Goal: Task Accomplishment & Management: Use online tool/utility

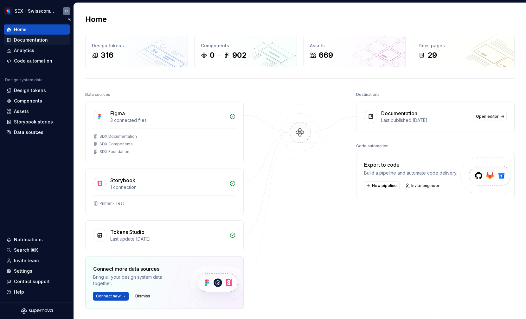
click at [47, 39] on div "Documentation" at bounding box center [36, 40] width 61 height 6
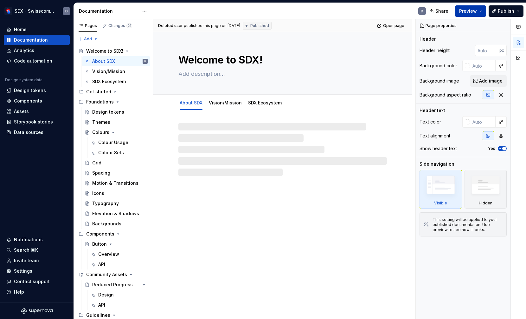
click at [469, 12] on span "Preview" at bounding box center [468, 11] width 18 height 6
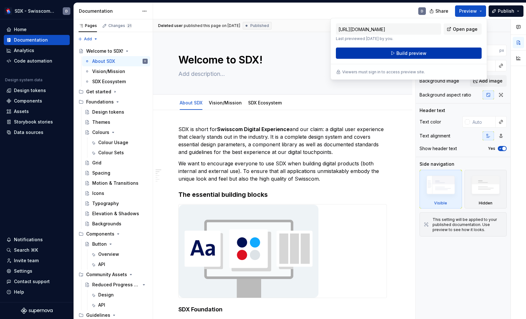
click at [410, 53] on span "Build preview" at bounding box center [412, 53] width 30 height 6
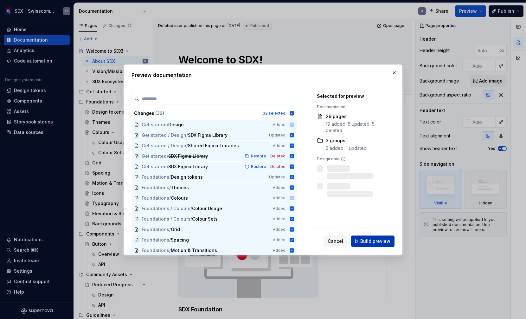
click at [371, 244] on button "Build preview" at bounding box center [372, 240] width 43 height 11
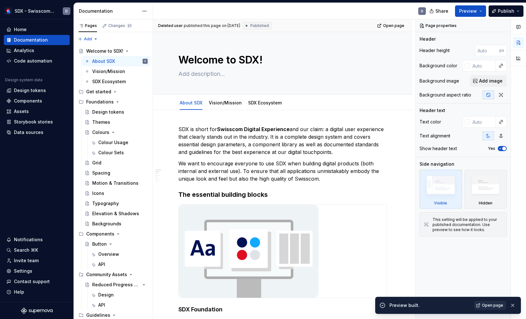
click at [484, 303] on span "Open page" at bounding box center [492, 304] width 21 height 5
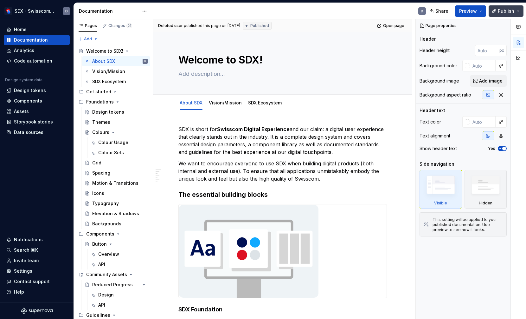
click at [507, 10] on span "Publish" at bounding box center [506, 11] width 16 height 6
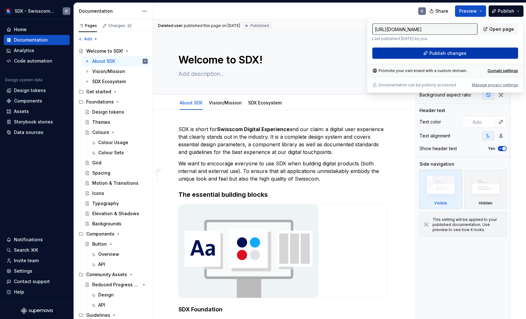
click at [435, 54] on span "Publish changes" at bounding box center [448, 53] width 37 height 6
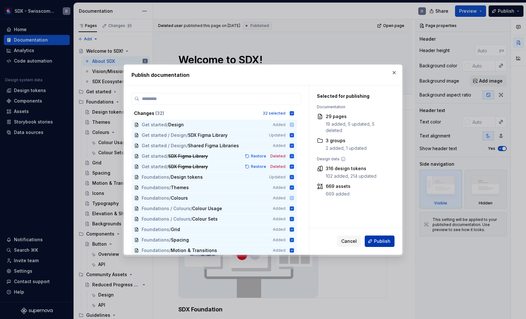
click at [378, 238] on span "Publish" at bounding box center [382, 241] width 16 height 6
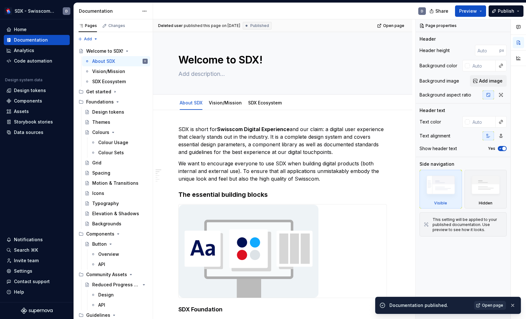
click at [485, 303] on span "Open page" at bounding box center [492, 304] width 21 height 5
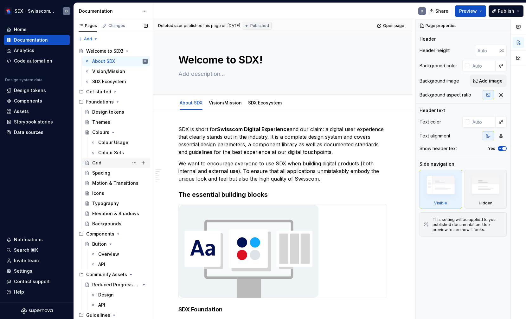
type textarea "*"
